Goal: Task Accomplishment & Management: Manage account settings

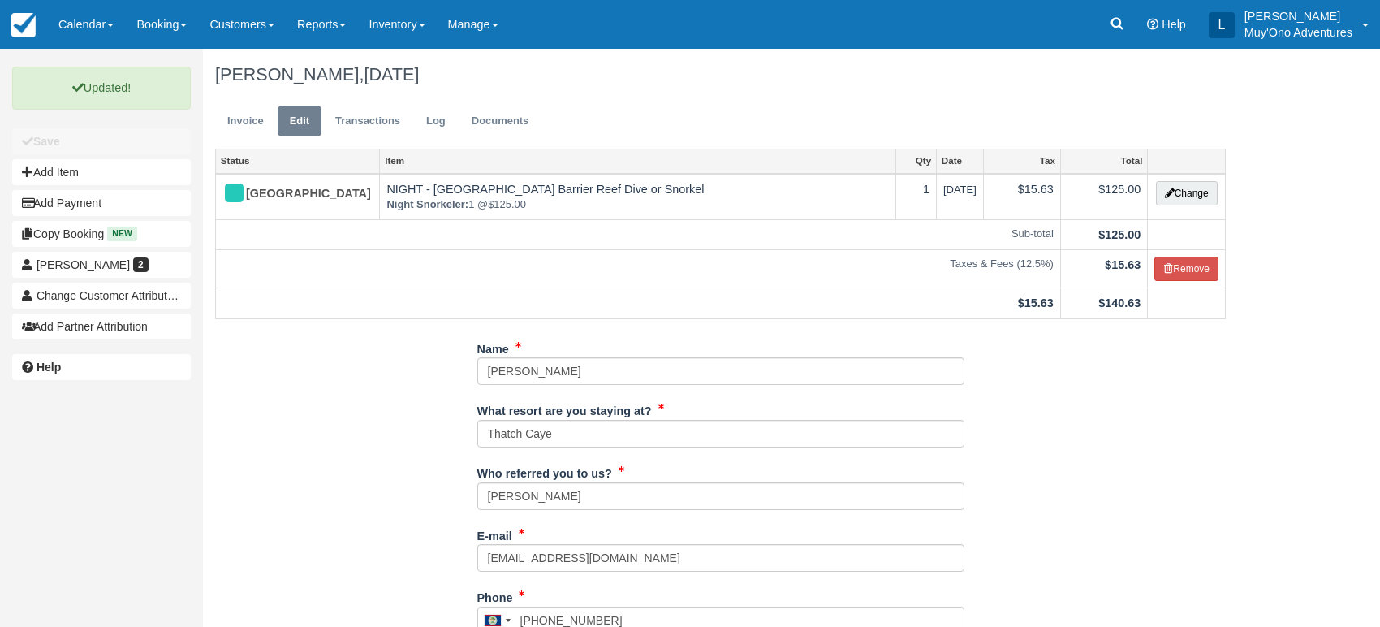
scroll to position [430, 0]
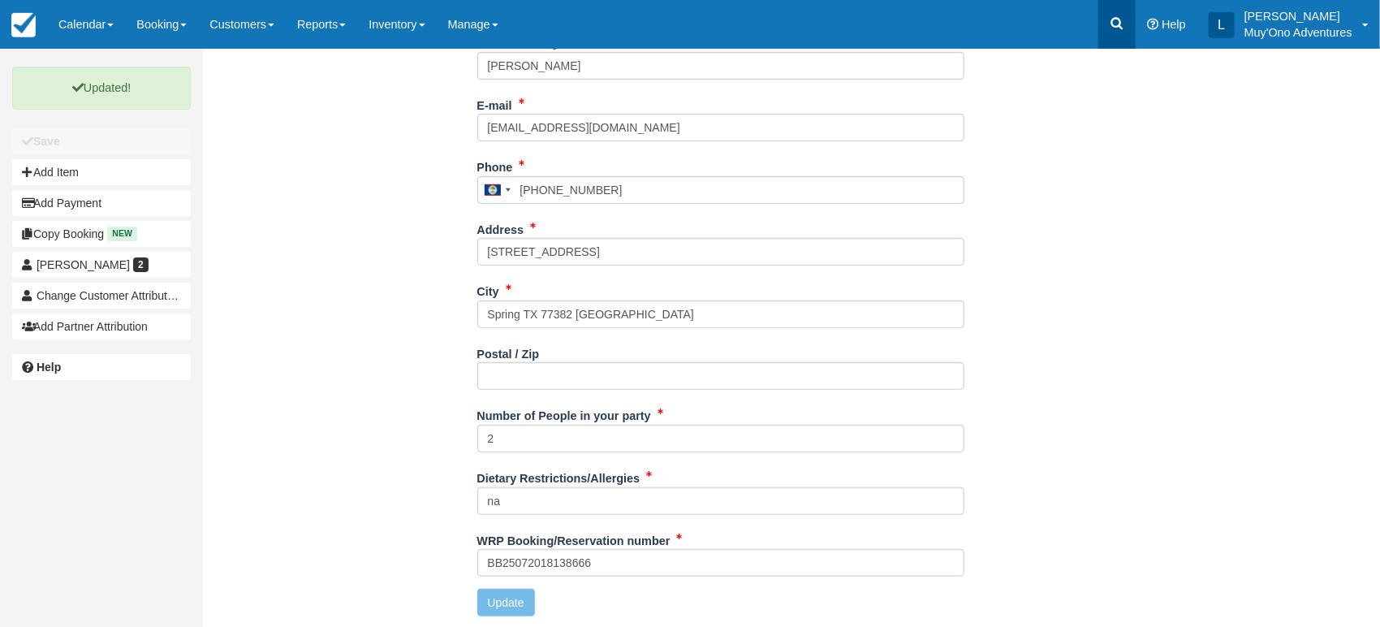
drag, startPoint x: 0, startPoint y: 0, endPoint x: 1124, endPoint y: 24, distance: 1124.1
click at [1124, 24] on icon at bounding box center [1117, 23] width 16 height 16
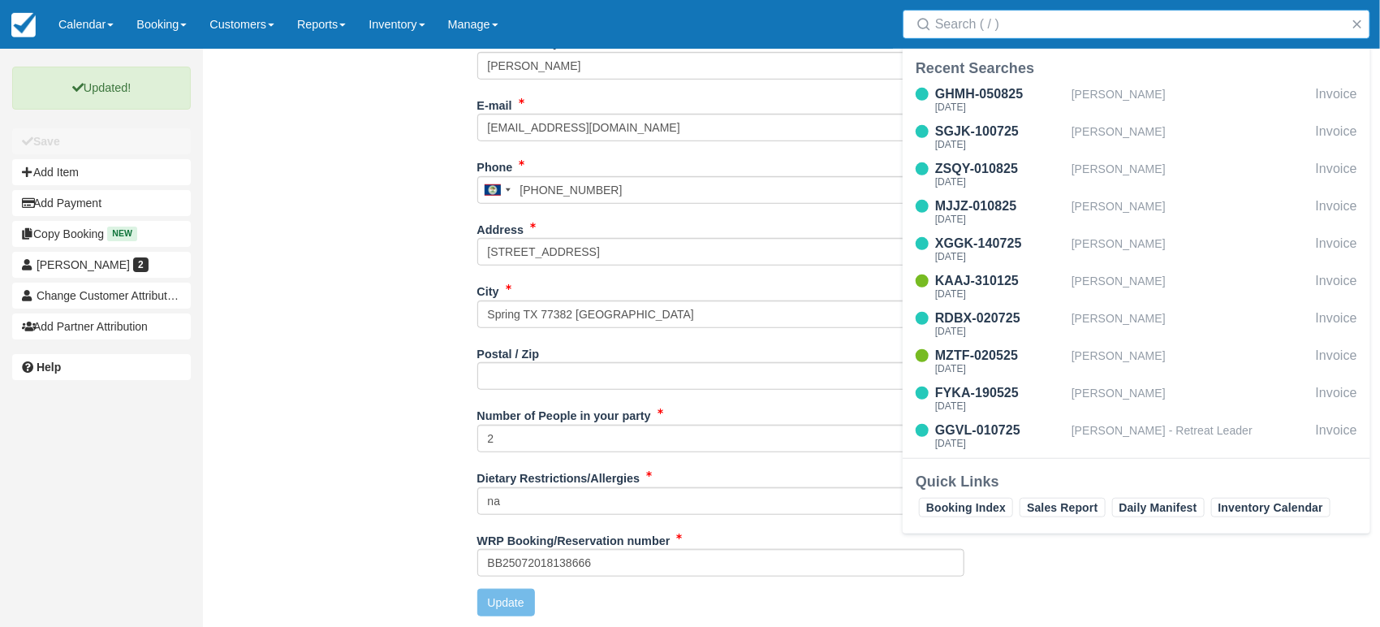
click at [948, 32] on input "Search" at bounding box center [1139, 24] width 409 height 29
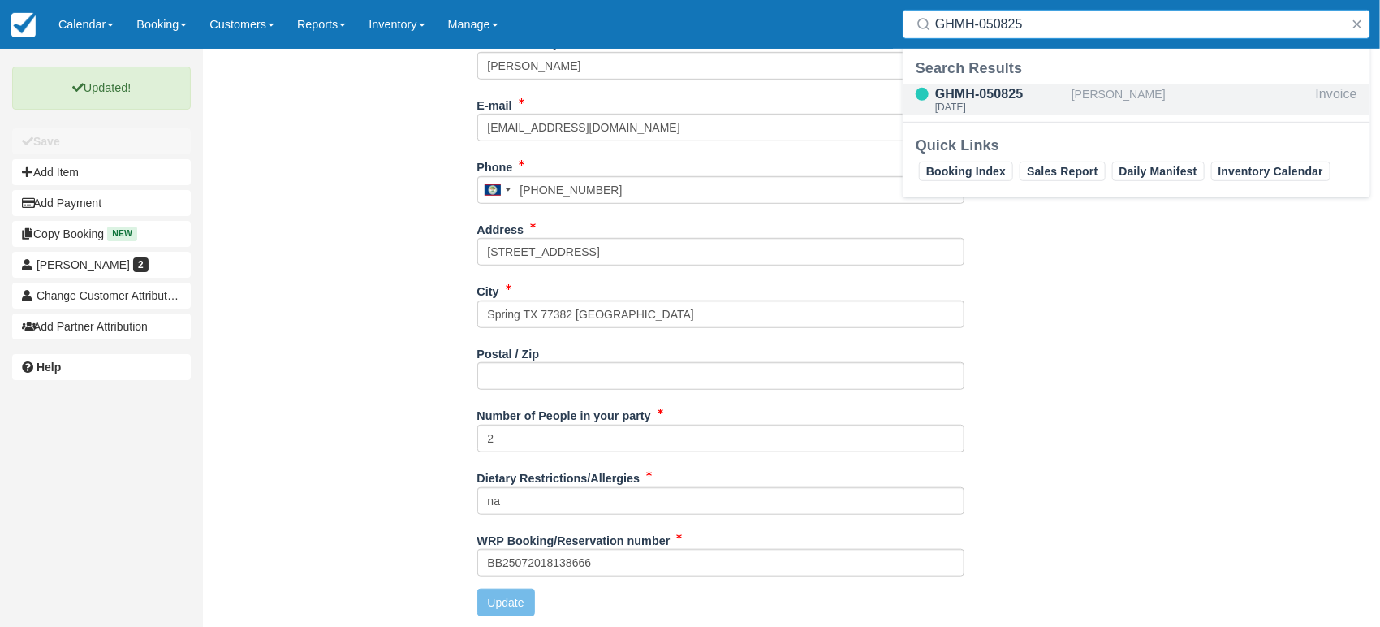
type input "GHMH-050825"
click at [1000, 97] on div "GHMH-050825" at bounding box center [1000, 93] width 130 height 19
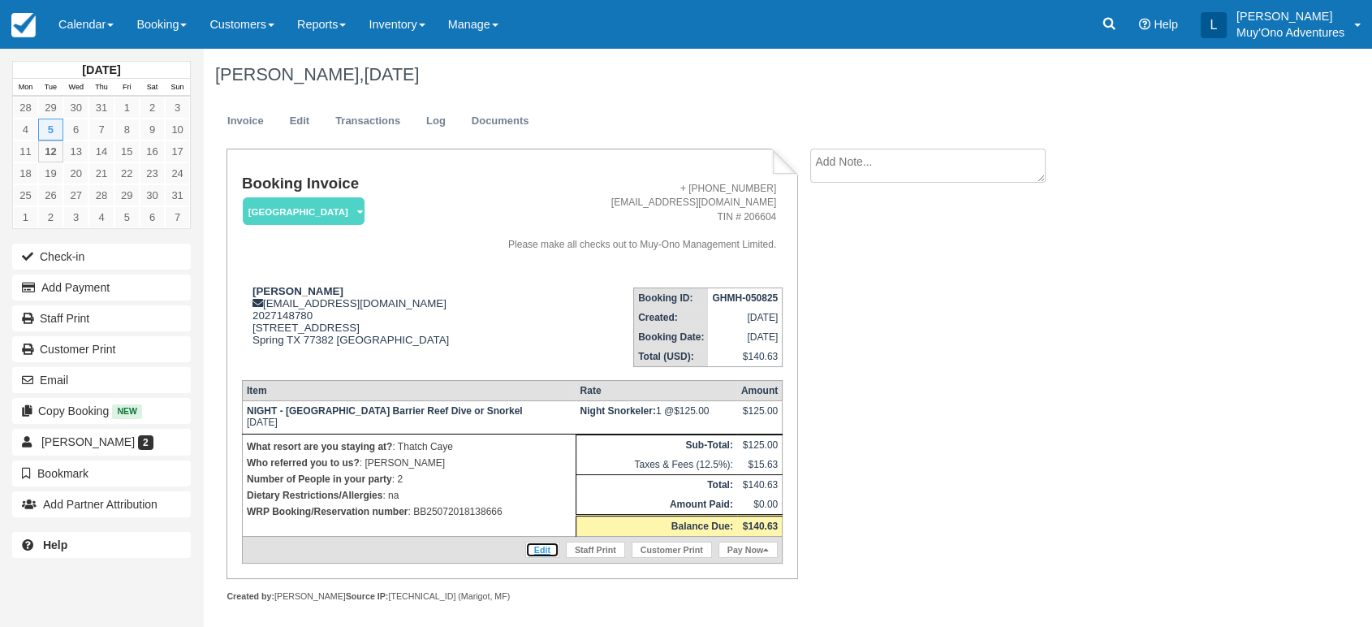
click at [538, 544] on link "Edit" at bounding box center [542, 550] width 34 height 16
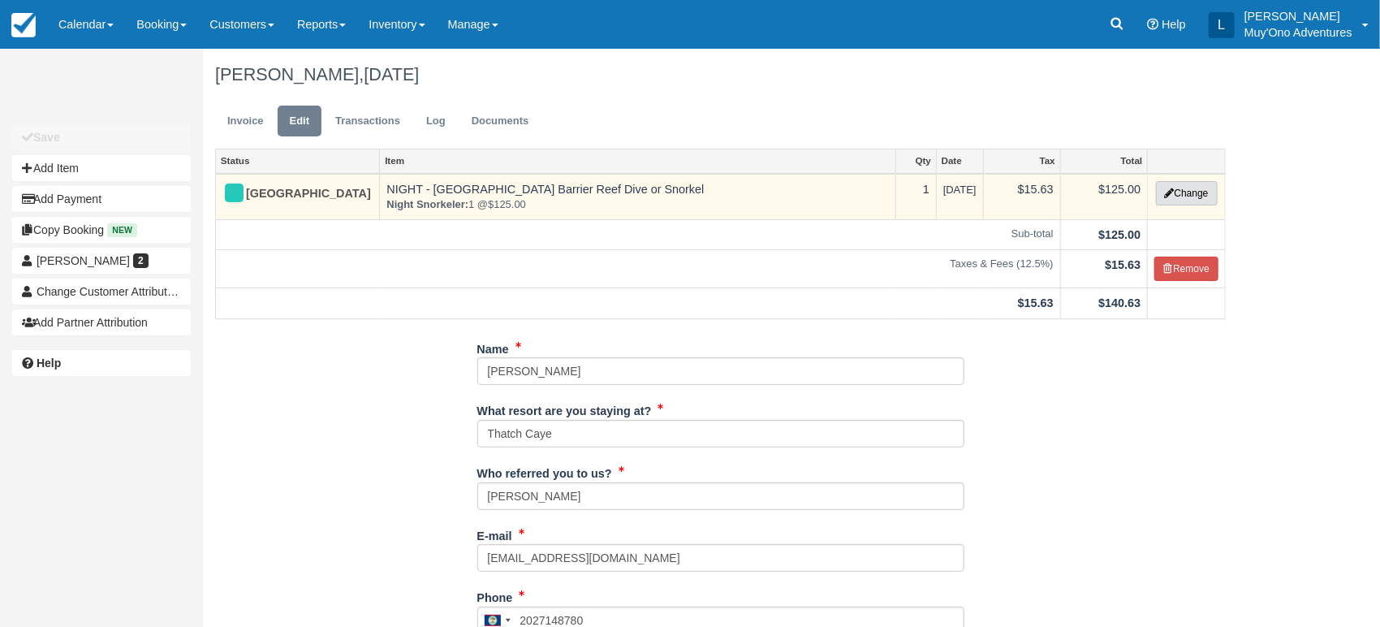
click at [1185, 188] on button "Change" at bounding box center [1187, 193] width 62 height 24
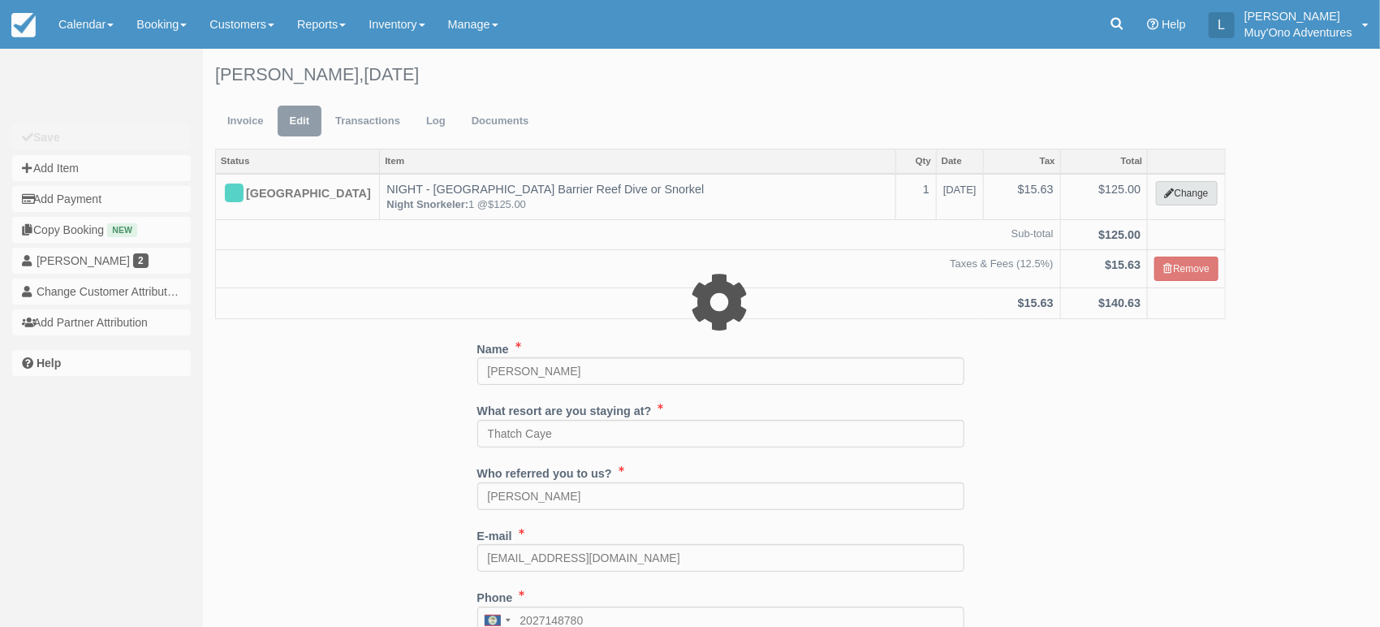
select select "64"
type input "125.00"
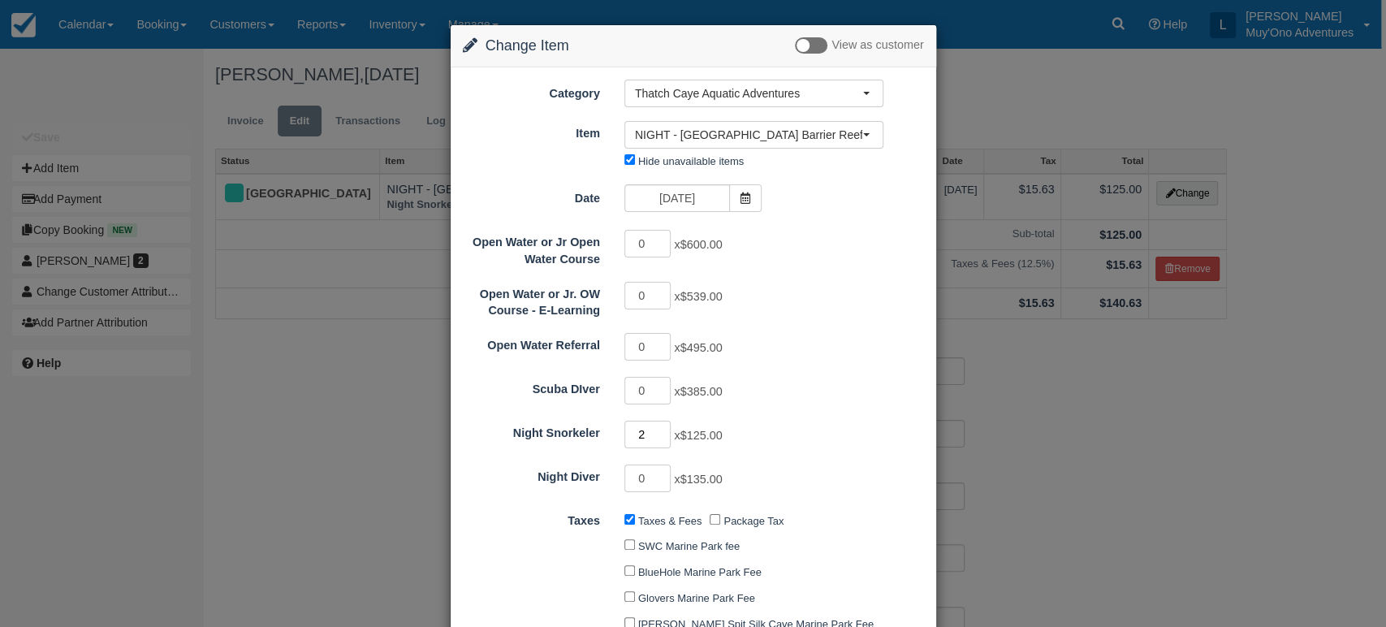
type input "2"
click at [659, 430] on input "2" at bounding box center [647, 435] width 47 height 28
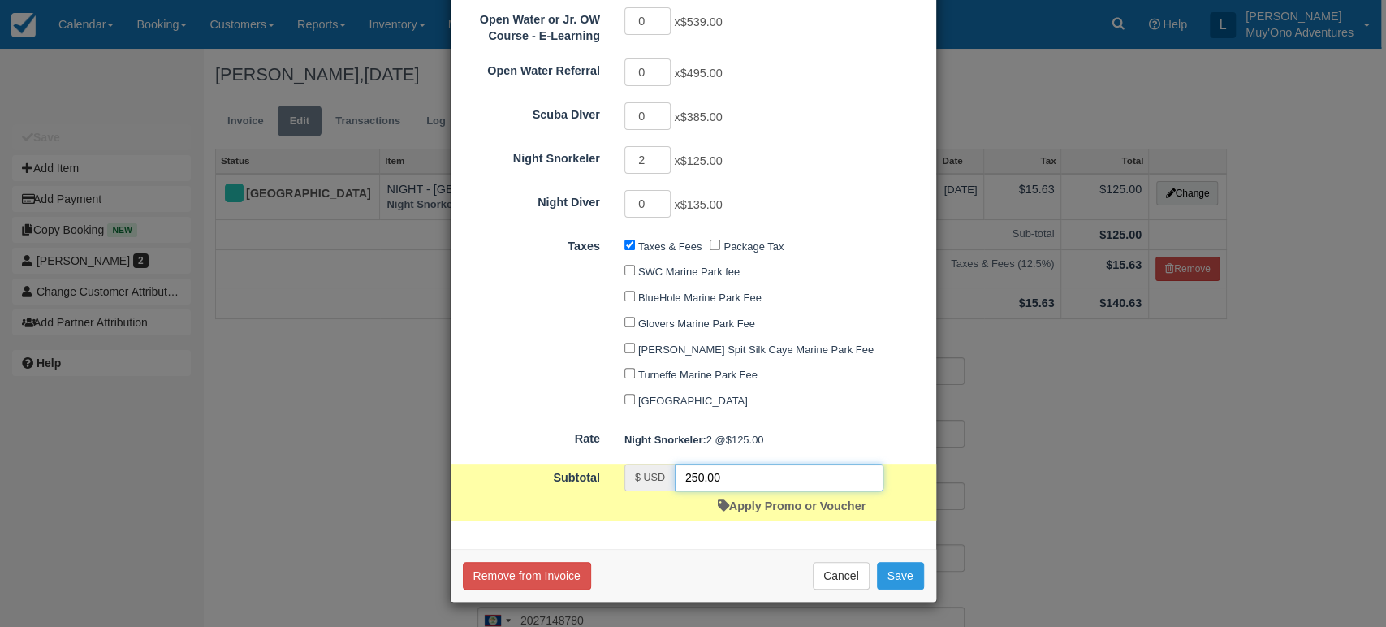
click at [745, 481] on input "250.00" at bounding box center [779, 478] width 209 height 28
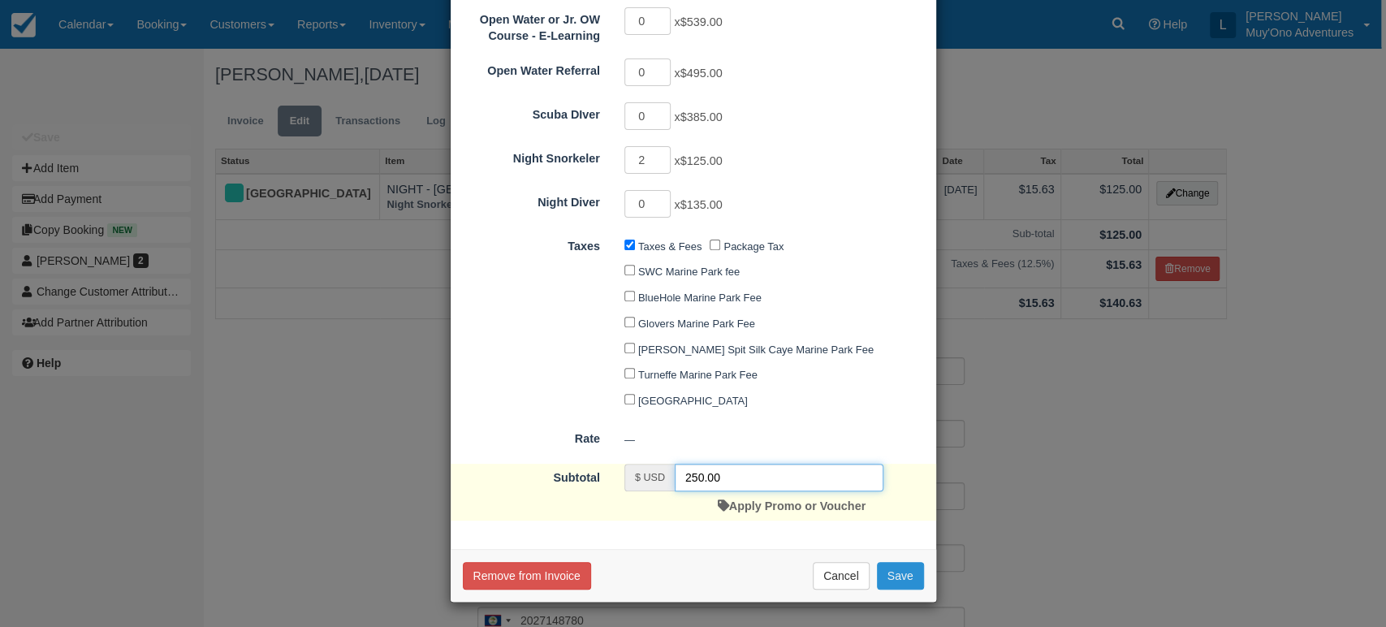
type input "250.00"
click at [903, 576] on button "Save" at bounding box center [900, 576] width 47 height 28
checkbox input "false"
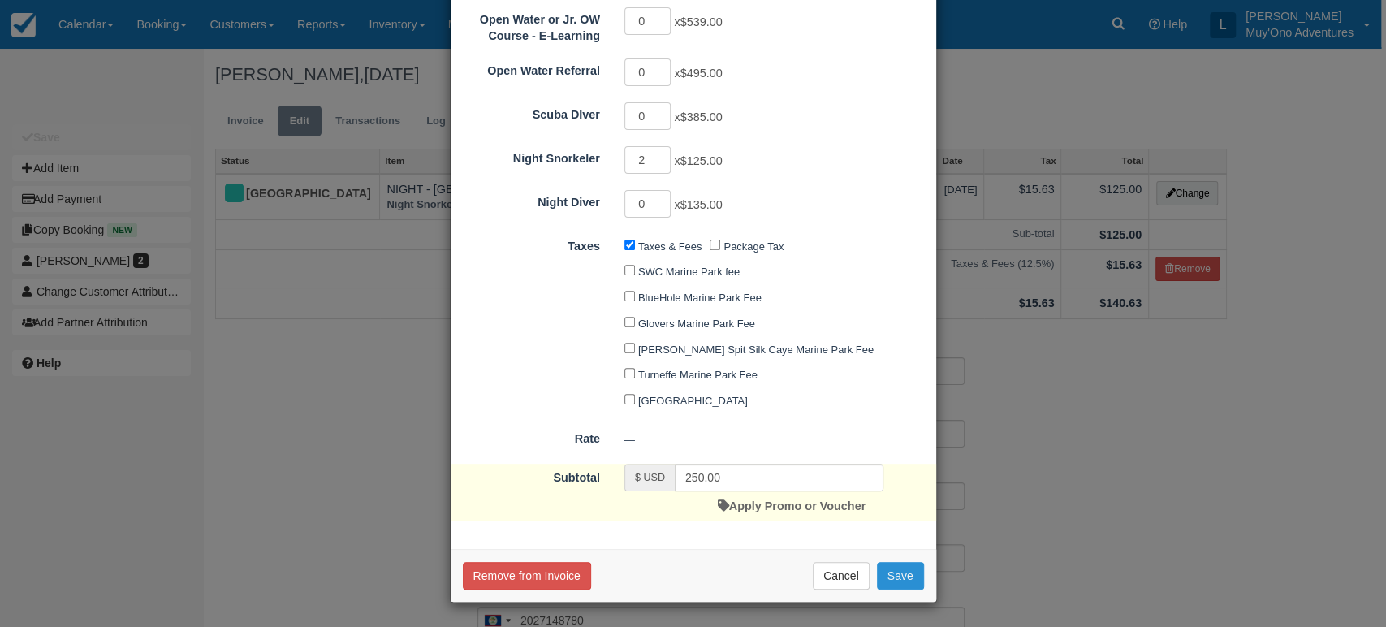
checkbox input "false"
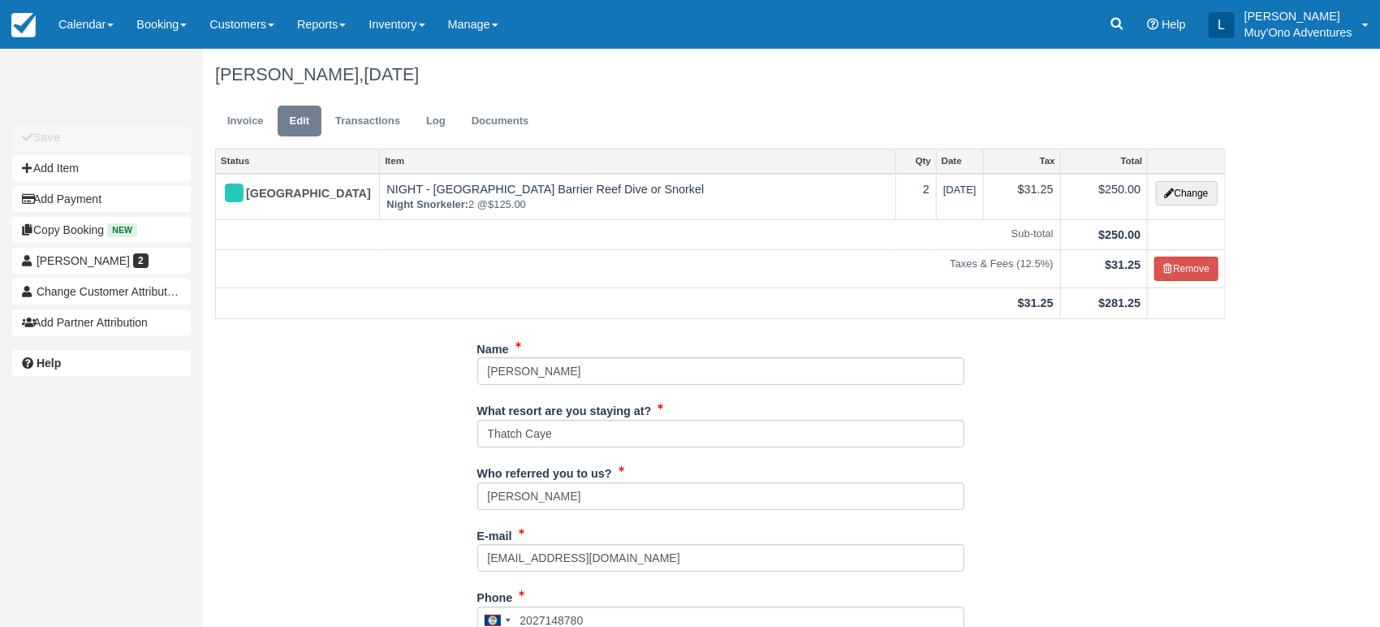
scroll to position [430, 0]
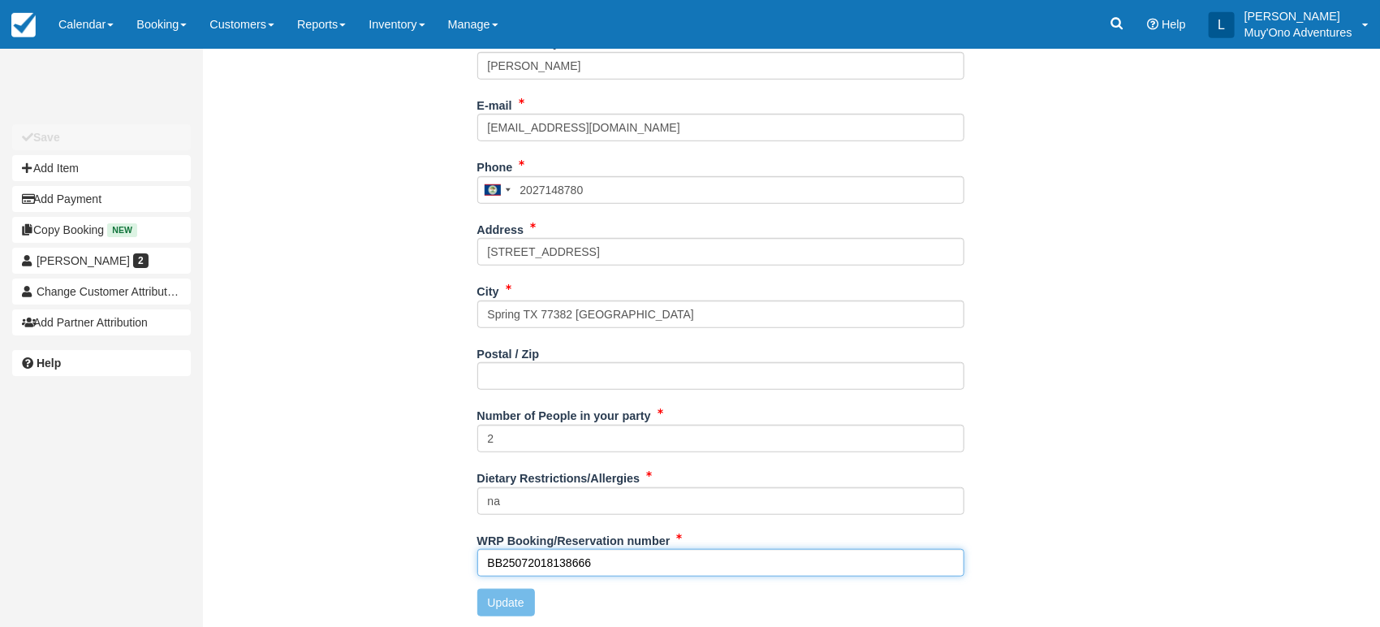
click at [607, 560] on input "BB25072018138666" at bounding box center [720, 563] width 487 height 28
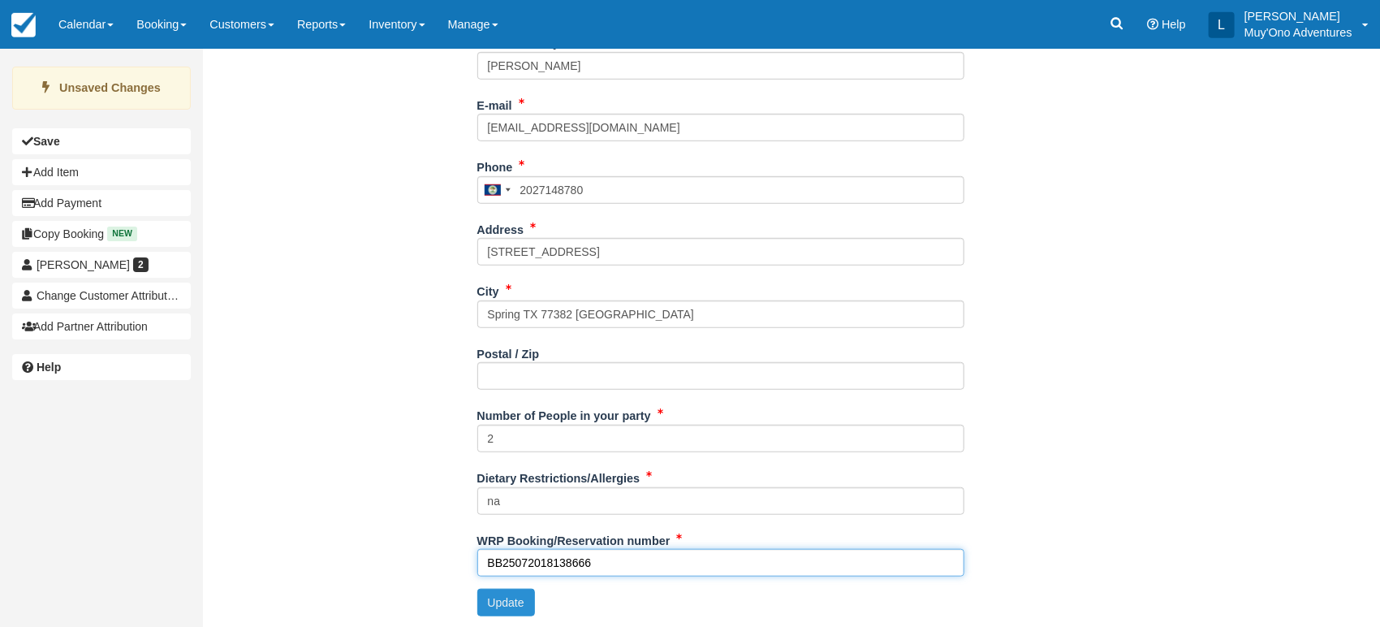
type input "BB25072018138666"
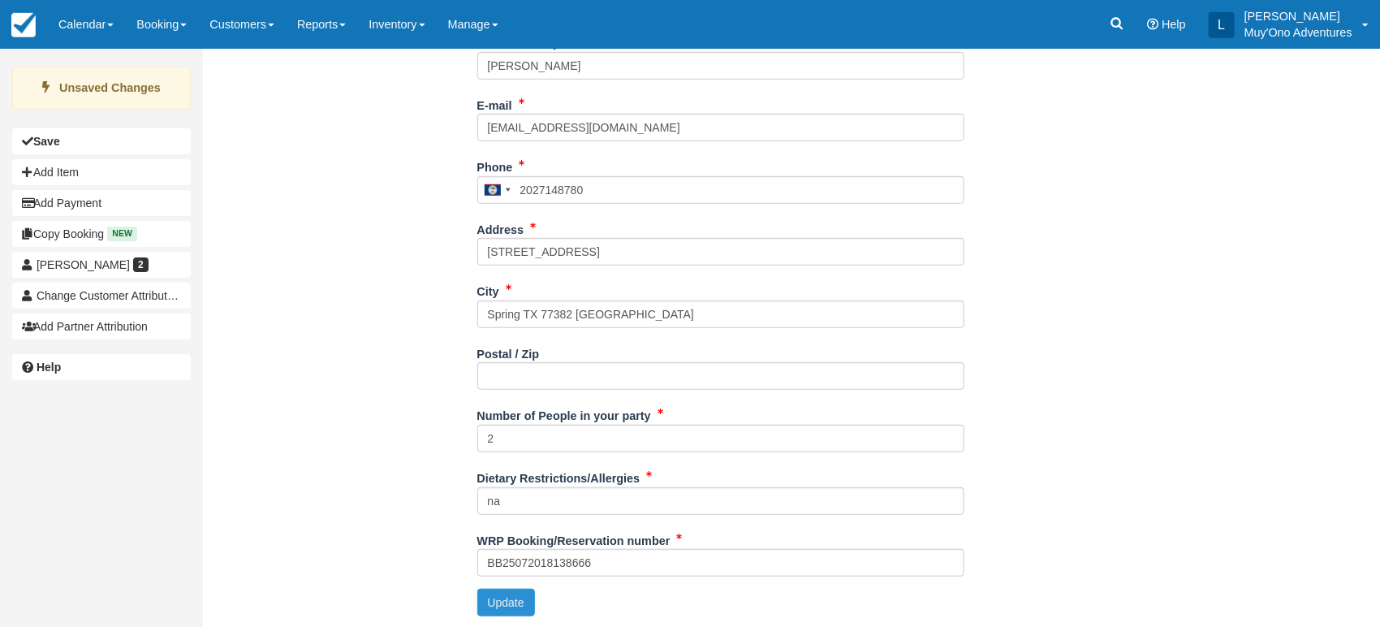
click at [526, 598] on button "Update" at bounding box center [506, 603] width 58 height 28
type input "+5012027148780"
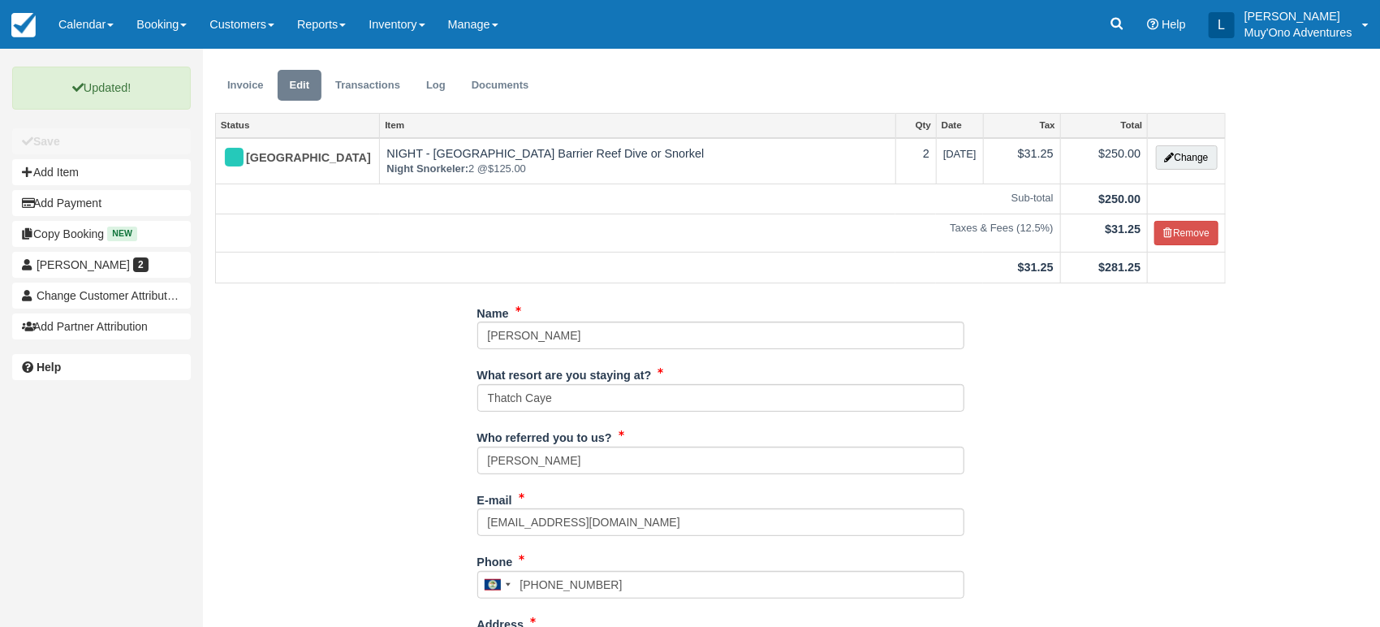
scroll to position [0, 0]
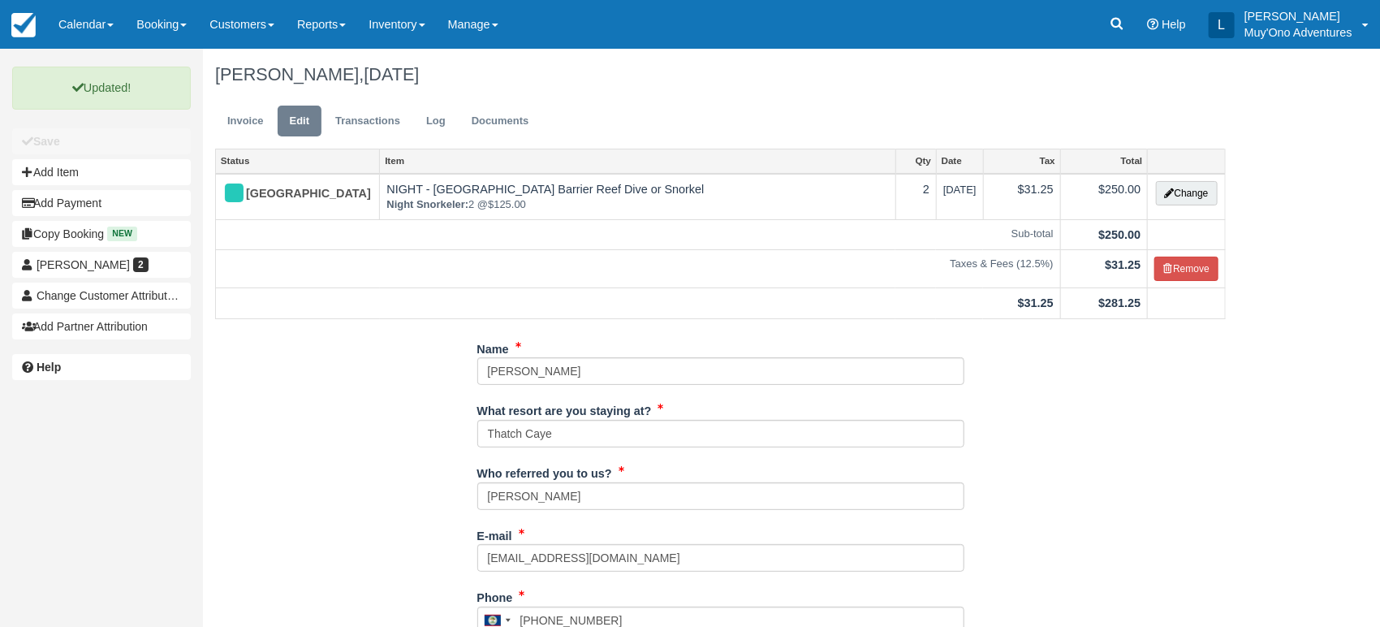
click at [255, 96] on div "Victoria Vega-Gilliam, August 05 2025" at bounding box center [720, 75] width 1035 height 52
click at [246, 119] on link "Invoice" at bounding box center [245, 122] width 61 height 32
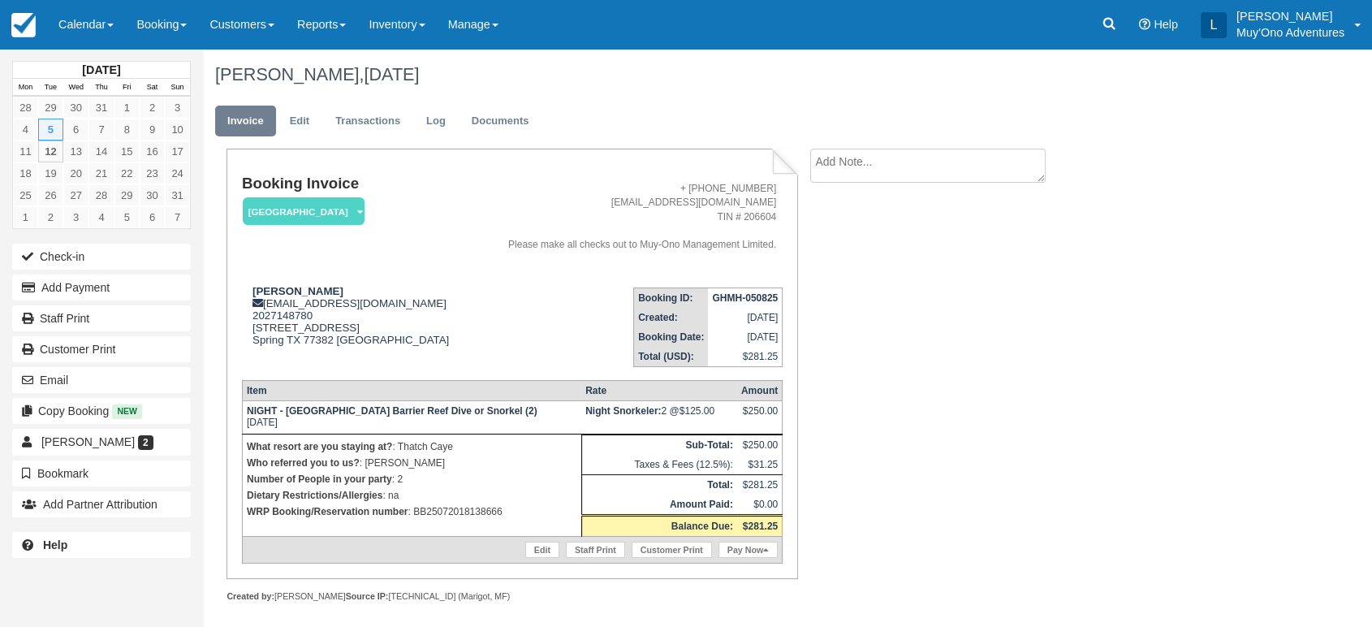
scroll to position [6, 0]
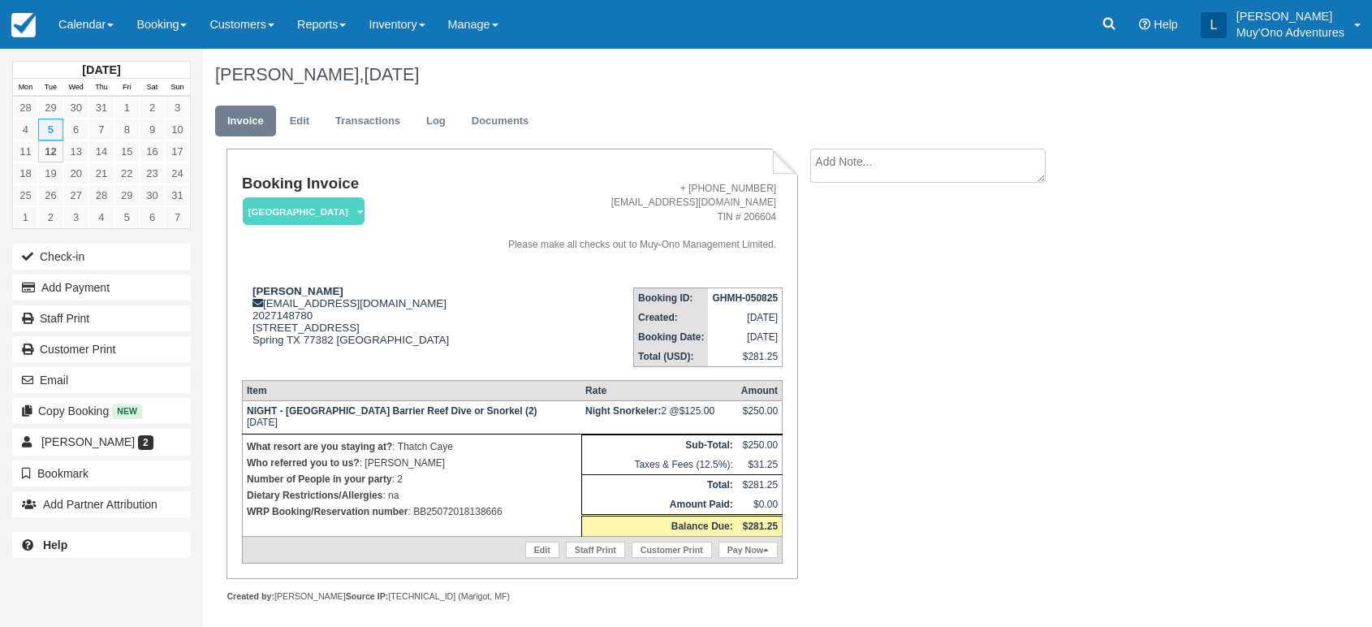
scroll to position [6, 0]
